Goal: Task Accomplishment & Management: Manage account settings

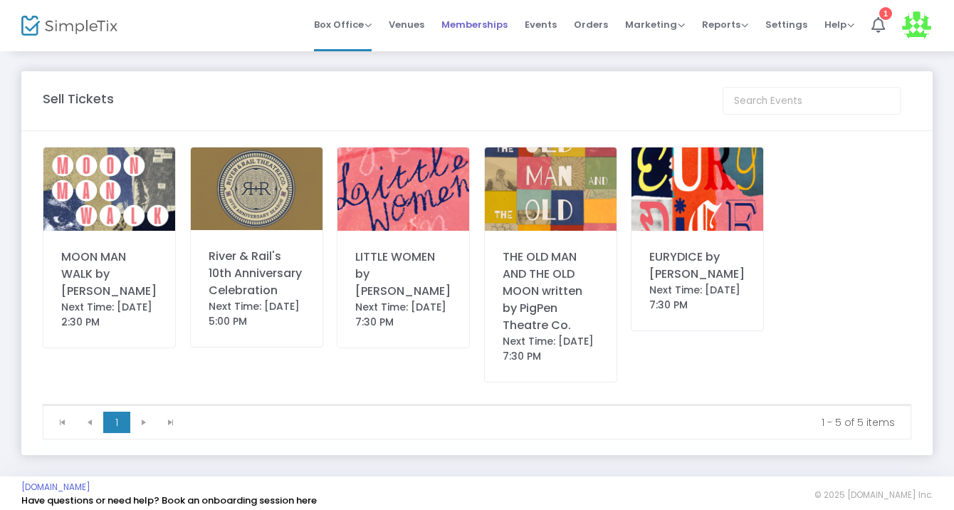
click at [504, 23] on span "Memberships" at bounding box center [474, 24] width 66 height 36
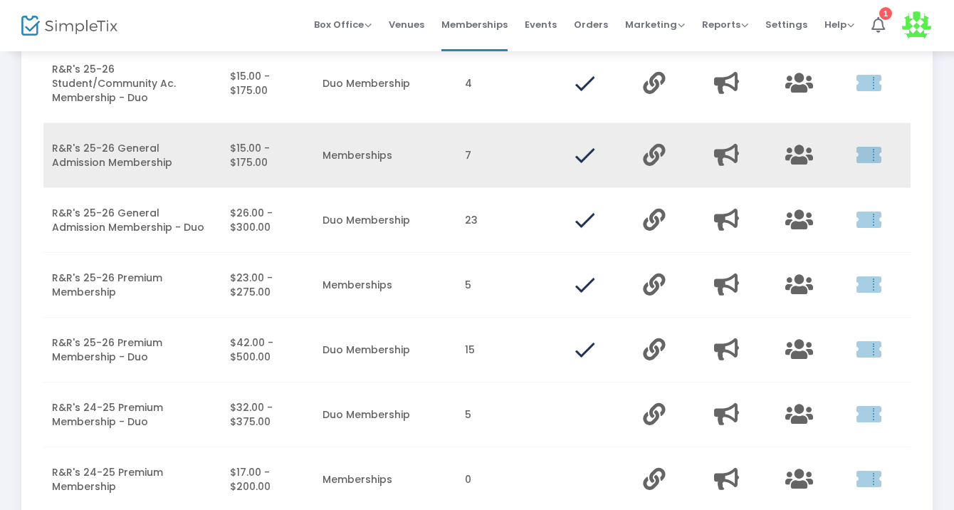
scroll to position [106, 0]
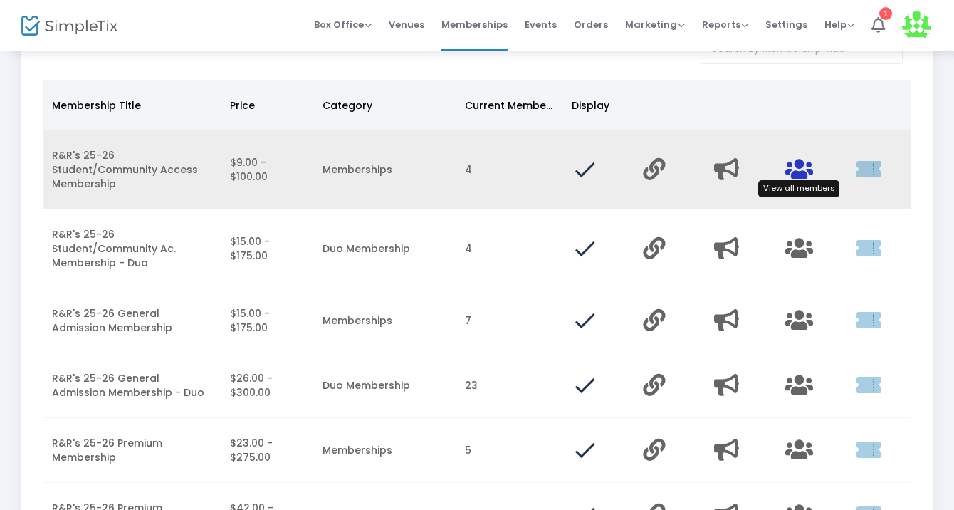
click at [803, 159] on icon "Data table" at bounding box center [799, 169] width 28 height 22
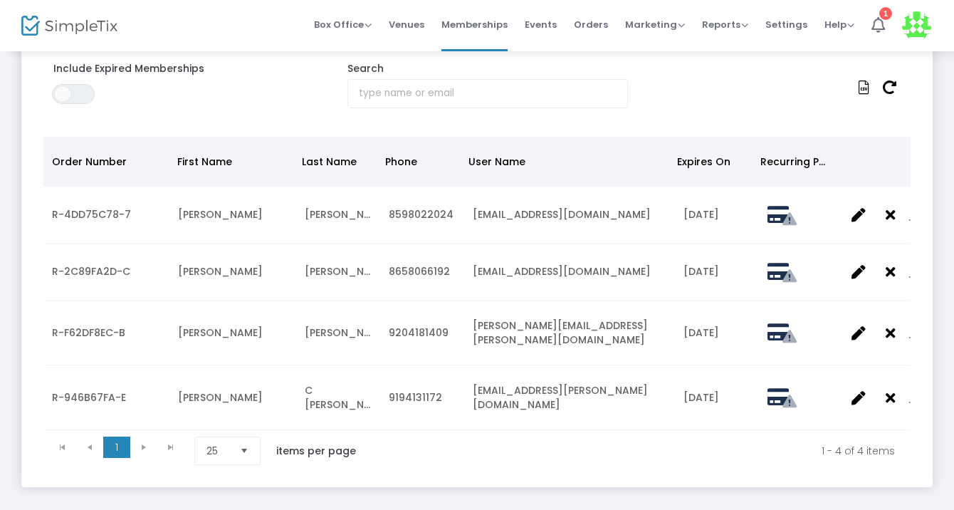
scroll to position [141, 0]
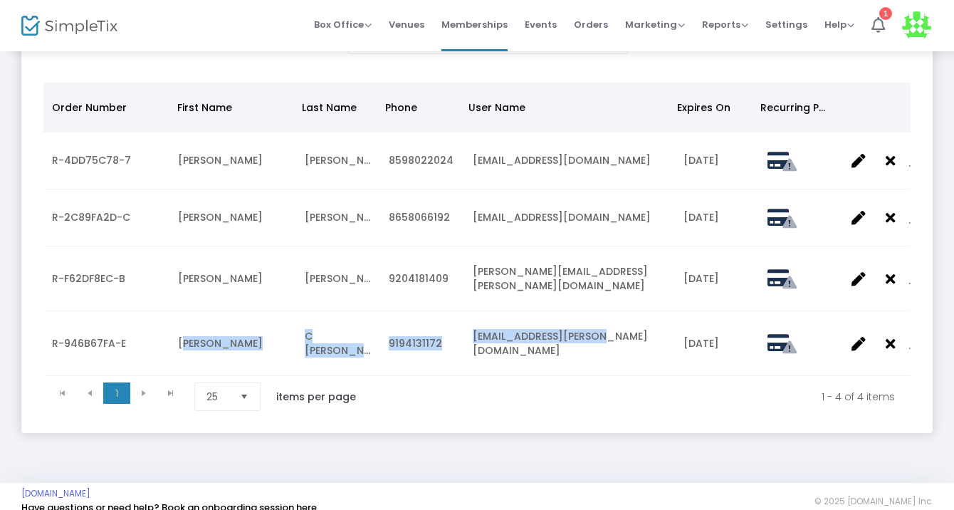
drag, startPoint x: 178, startPoint y: 330, endPoint x: 622, endPoint y: 333, distance: 443.6
click at [622, 333] on tr "R-946B67FA-E [PERSON_NAME] 9194131172 [EMAIL_ADDRESS][PERSON_NAME][DOMAIN_NAME]…" at bounding box center [476, 343] width 867 height 65
copy tr "[PERSON_NAME] 9194131172 [EMAIL_ADDRESS][PERSON_NAME][DOMAIN_NAME]"
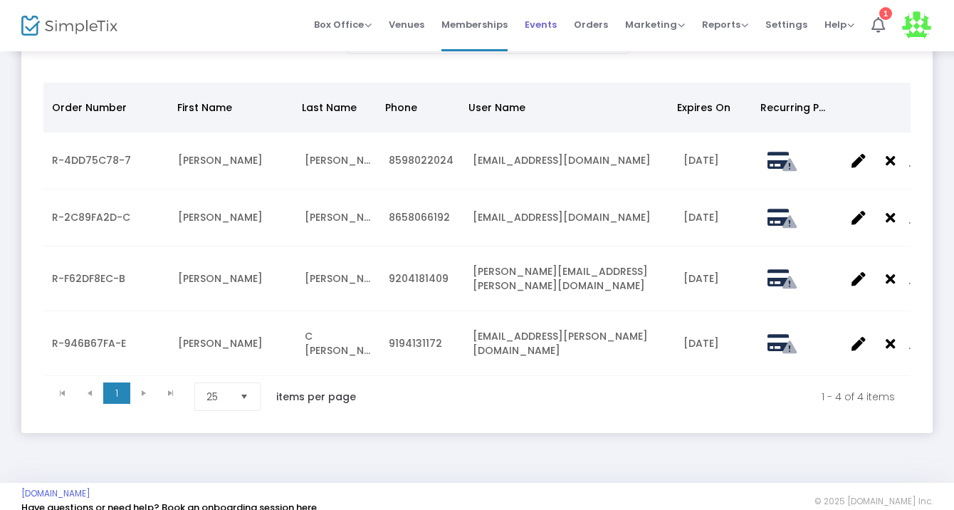
click at [562, 25] on li "Events" at bounding box center [540, 25] width 49 height 51
click at [556, 21] on span "Events" at bounding box center [541, 24] width 32 height 36
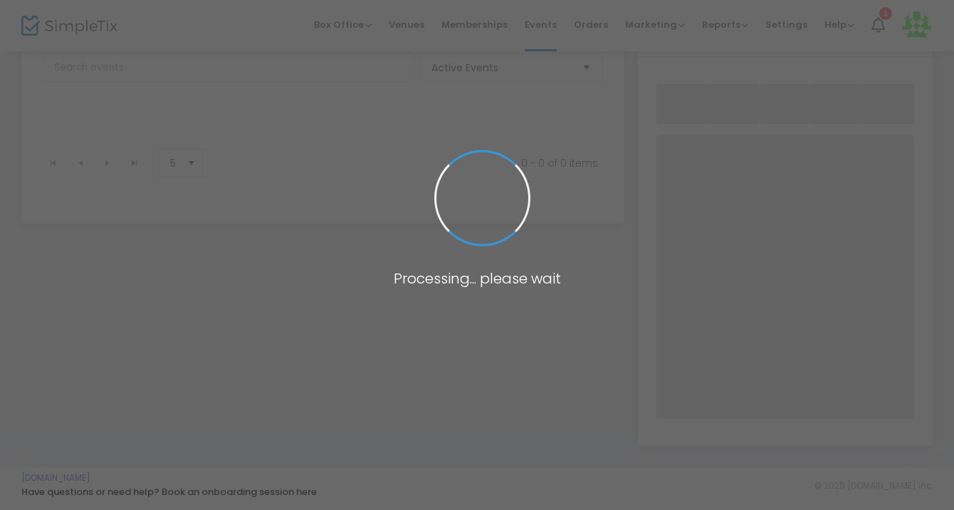
scroll to position [270, 0]
